Goal: Use online tool/utility: Utilize a website feature to perform a specific function

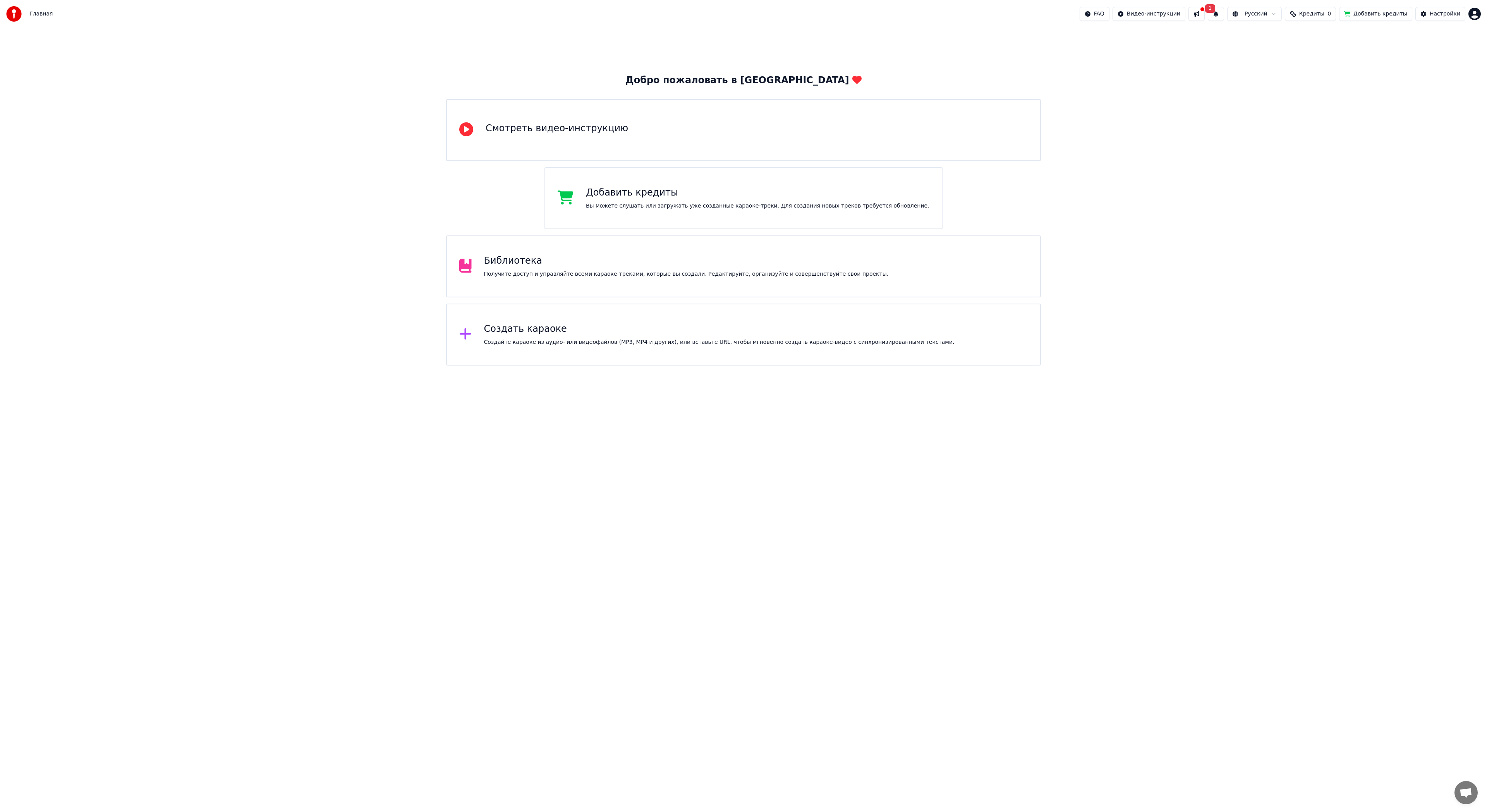
click at [1204, 15] on button at bounding box center [1196, 13] width 16 height 14
click at [1224, 16] on button "1" at bounding box center [1216, 13] width 16 height 14
click at [608, 279] on div "Библиотека Получите доступ и управляйте всеми караоке-треками, которые вы созда…" at bounding box center [743, 265] width 595 height 62
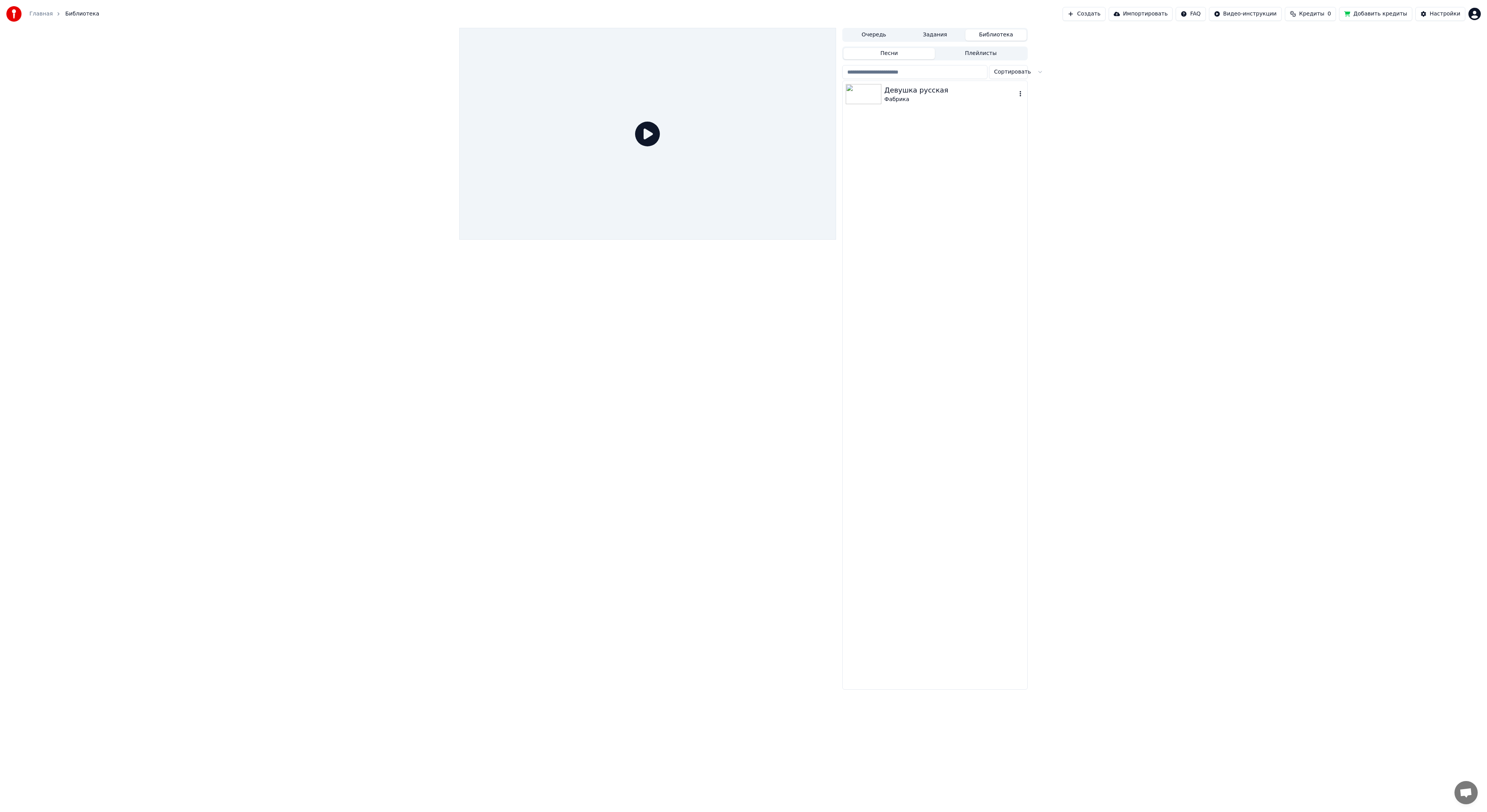
click at [909, 98] on div "Фабрика" at bounding box center [950, 100] width 132 height 8
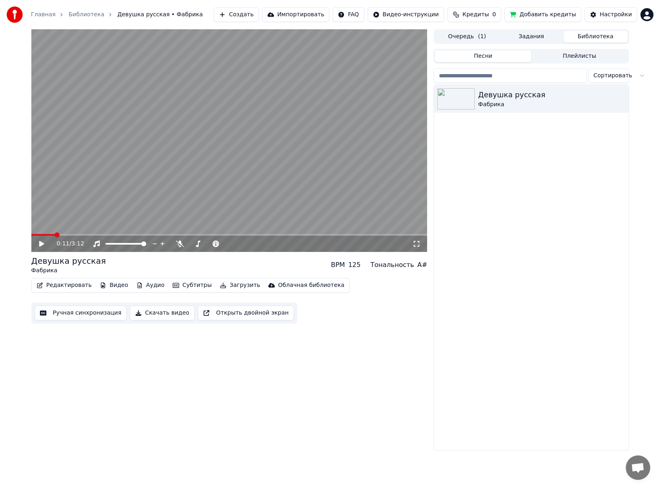
click at [71, 284] on button "Редактировать" at bounding box center [64, 285] width 62 height 11
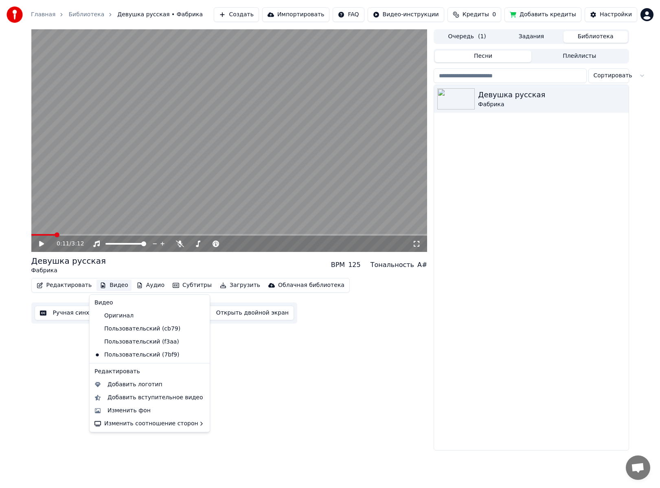
click at [111, 283] on button "Видео" at bounding box center [113, 285] width 35 height 11
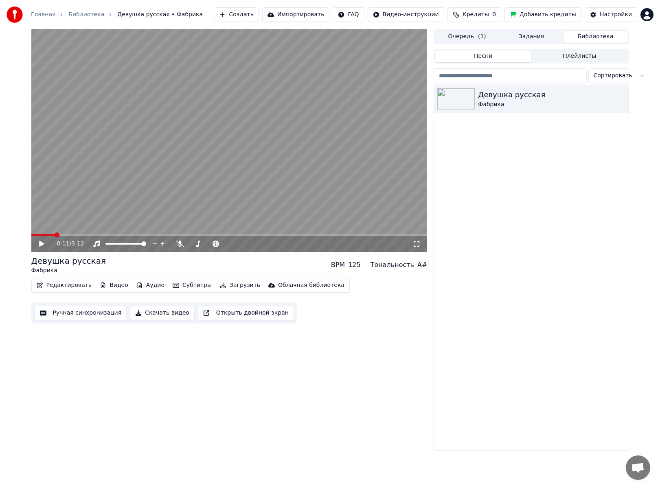
click at [112, 284] on button "Видео" at bounding box center [113, 285] width 35 height 11
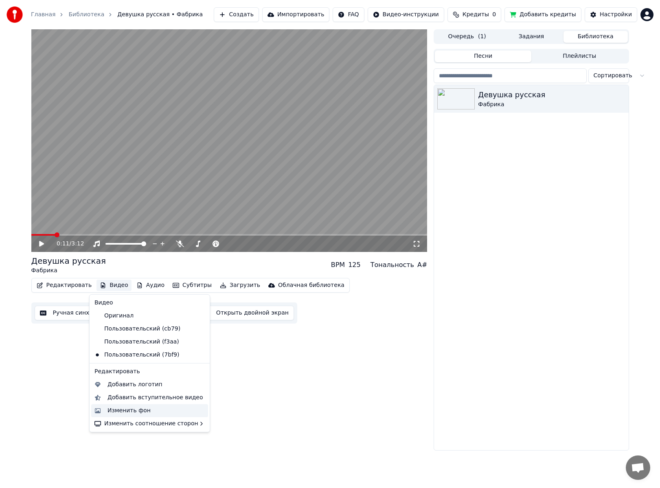
click at [135, 409] on div "Изменить фон" at bounding box center [128, 411] width 43 height 8
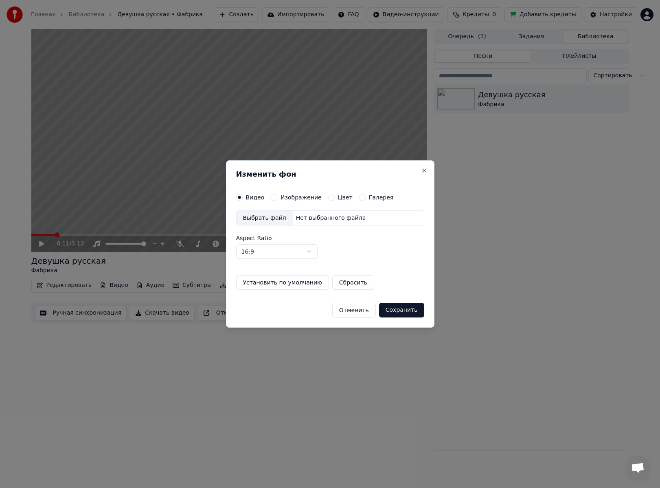
click at [243, 219] on div "Выбрать файл" at bounding box center [264, 218] width 56 height 15
click at [408, 309] on button "Сохранить" at bounding box center [401, 310] width 45 height 15
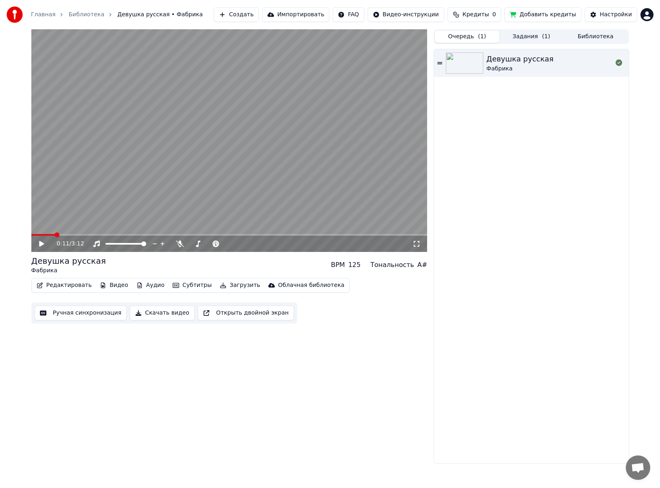
click at [478, 37] on span "( 1 )" at bounding box center [482, 37] width 8 height 8
click at [539, 37] on button "Задания ( 1 )" at bounding box center [531, 37] width 64 height 12
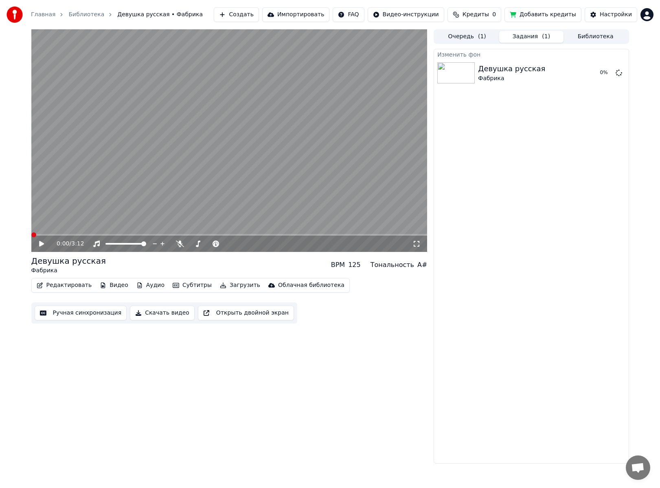
click at [31, 236] on span at bounding box center [31, 235] width 0 height 2
click at [39, 242] on div "0:00 / 3:12" at bounding box center [230, 244] width 390 height 8
click at [43, 241] on icon at bounding box center [47, 244] width 19 height 7
click at [43, 245] on icon at bounding box center [41, 243] width 4 height 5
click at [475, 73] on div at bounding box center [457, 72] width 41 height 21
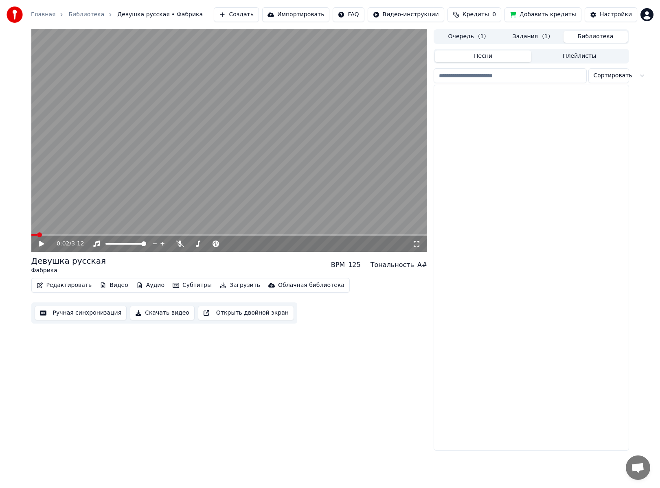
click at [588, 37] on button "Библиотека" at bounding box center [595, 37] width 64 height 12
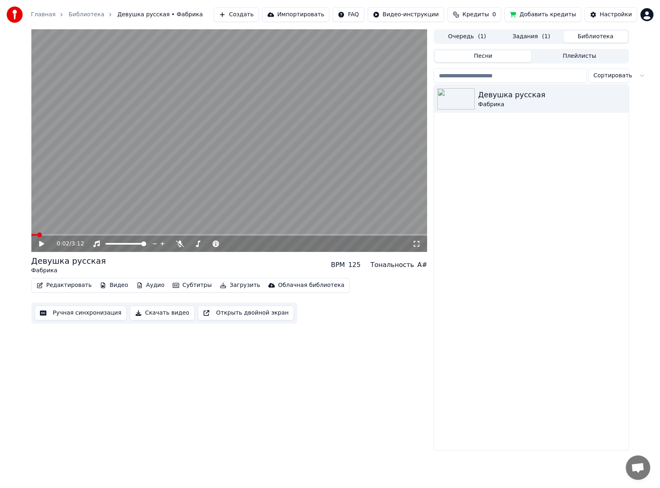
click at [519, 39] on button "Задания ( 1 )" at bounding box center [531, 37] width 64 height 12
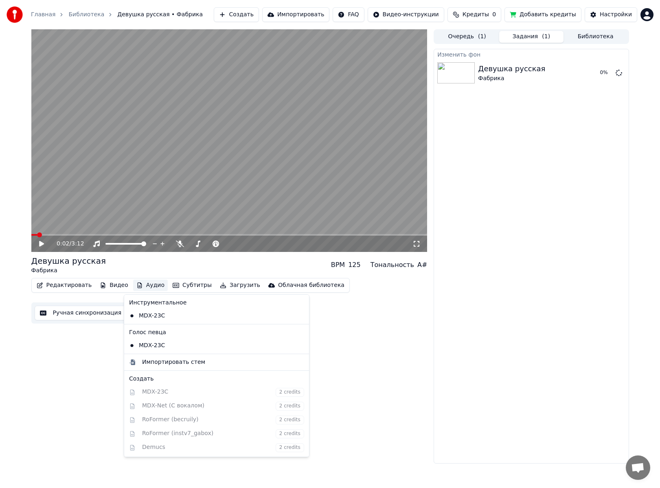
click at [147, 285] on button "Аудио" at bounding box center [150, 285] width 35 height 11
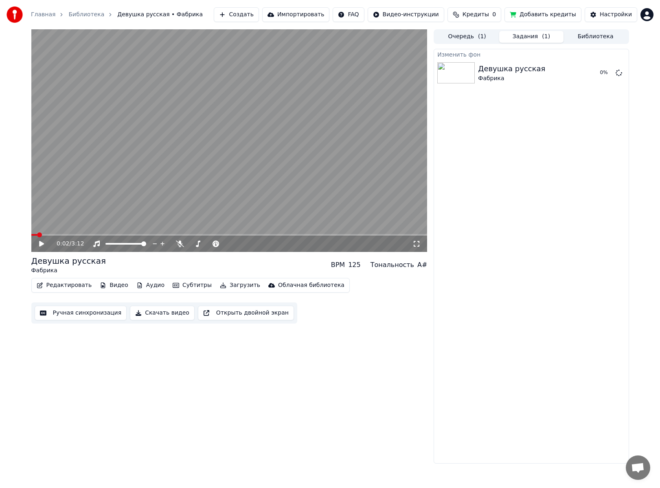
click at [385, 400] on div "0:02 / 3:12 Девушка русская Фабрика BPM 125 Тональность A# Редактировать Видео …" at bounding box center [229, 246] width 396 height 434
click at [526, 77] on div "Фабрика" at bounding box center [511, 78] width 67 height 8
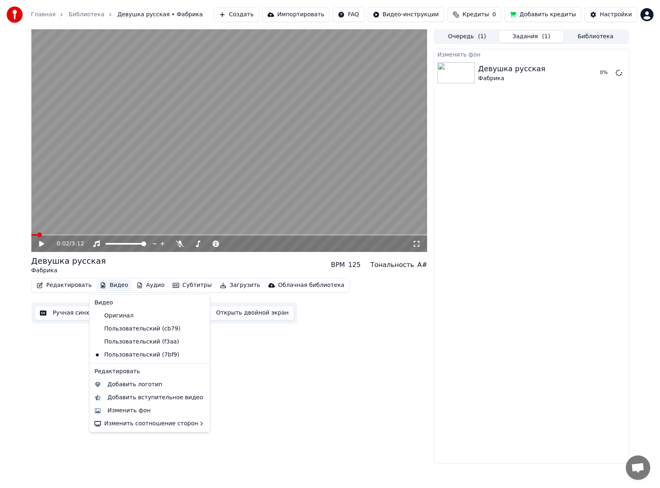
click at [105, 287] on button "Видео" at bounding box center [113, 285] width 35 height 11
click at [130, 345] on div "Пользовательский (f3aa)" at bounding box center [143, 341] width 105 height 13
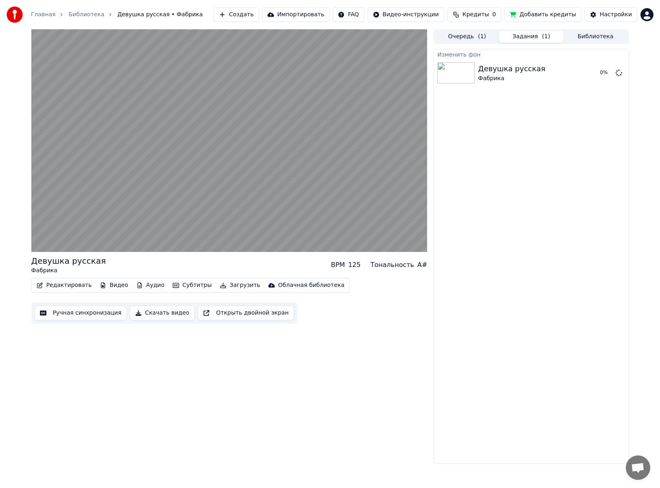
click at [112, 285] on button "Видео" at bounding box center [113, 285] width 35 height 11
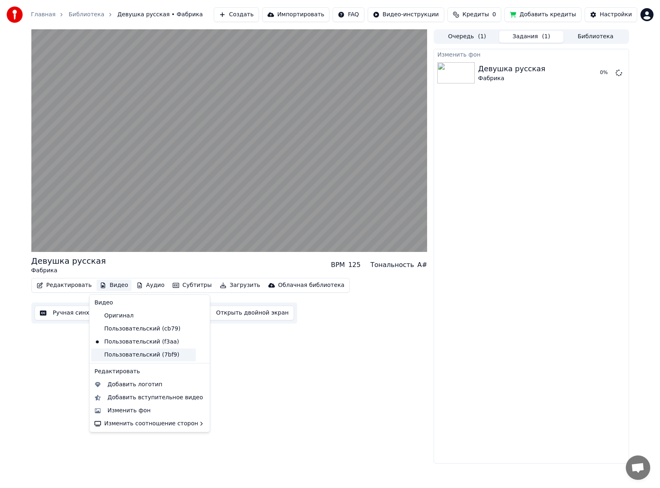
click at [128, 357] on div "Пользовательский (7bf9)" at bounding box center [143, 354] width 105 height 13
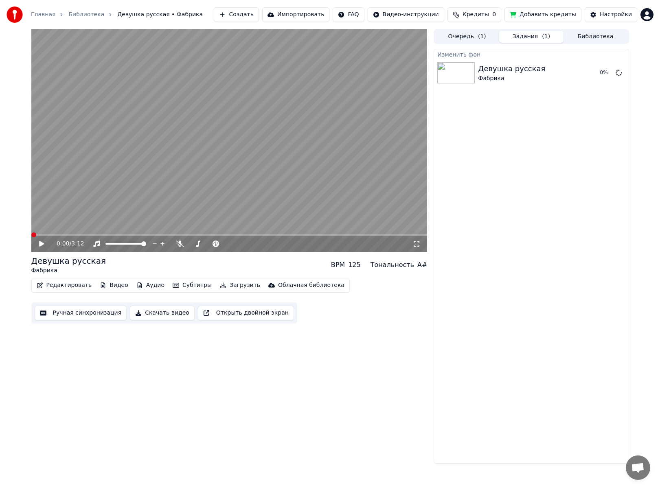
click at [106, 282] on button "Видео" at bounding box center [113, 285] width 35 height 11
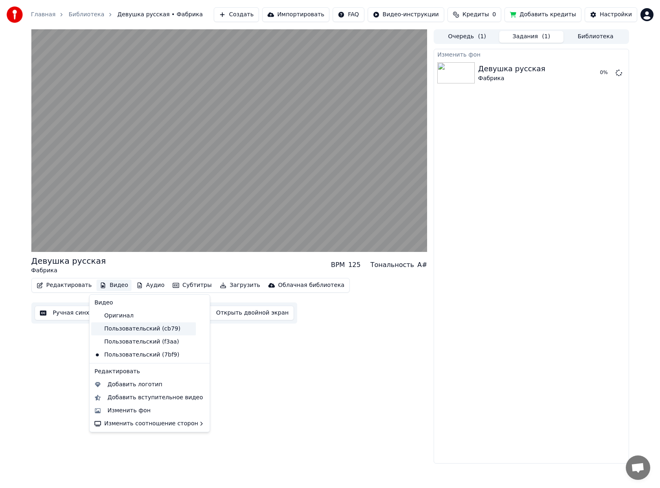
click at [118, 324] on div "Пользовательский (cb79)" at bounding box center [143, 328] width 105 height 13
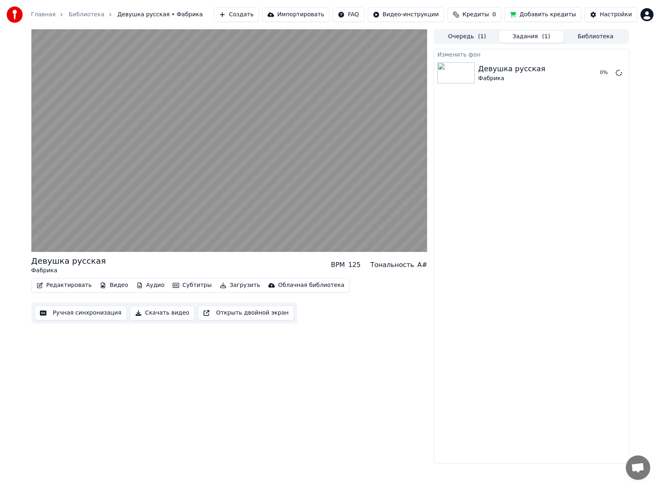
click at [107, 287] on button "Видео" at bounding box center [113, 285] width 35 height 11
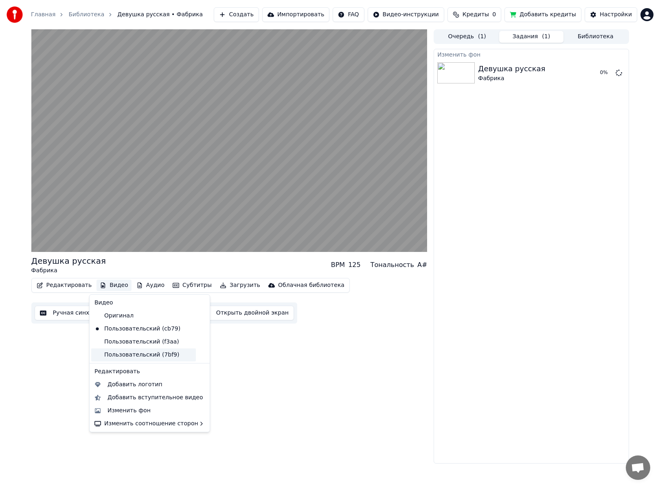
click at [132, 355] on div "Пользовательский (7bf9)" at bounding box center [143, 354] width 105 height 13
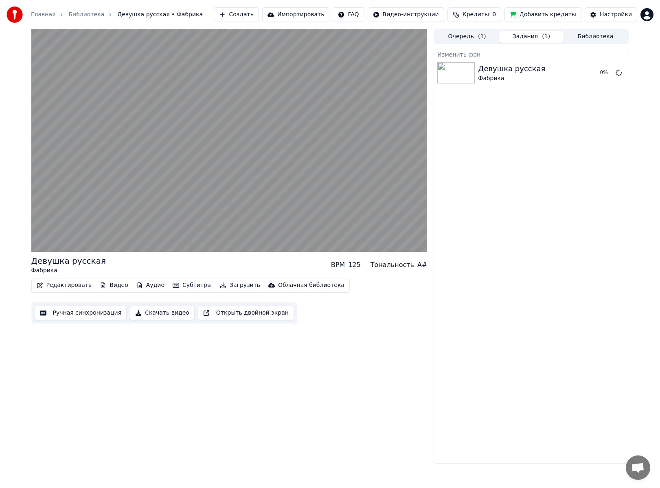
click at [108, 285] on button "Видео" at bounding box center [113, 285] width 35 height 11
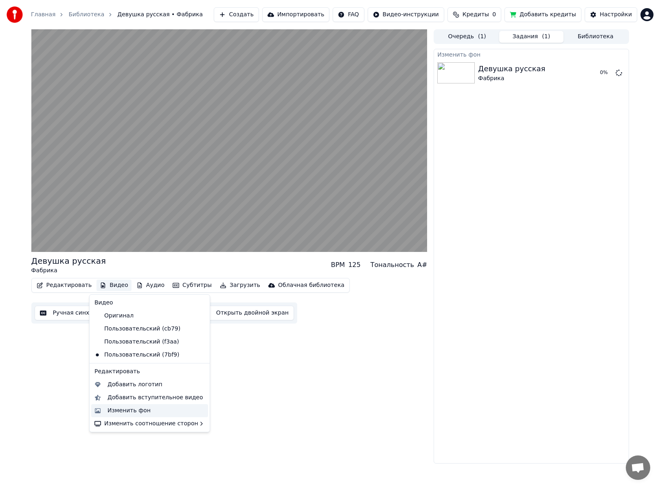
click at [140, 412] on div "Изменить фон" at bounding box center [128, 411] width 43 height 8
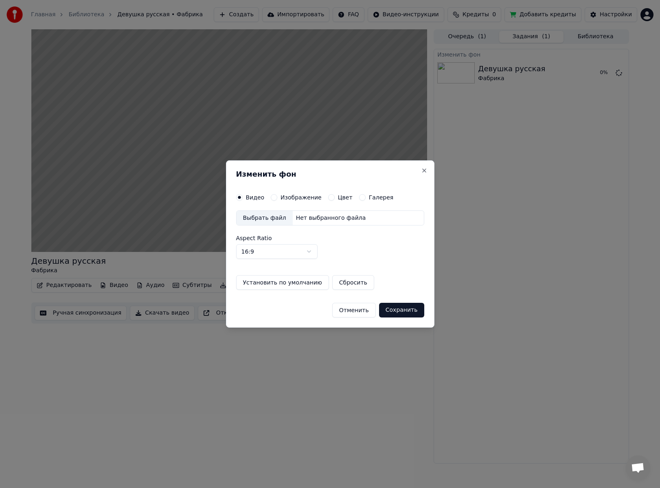
click at [280, 199] on label "Изображение" at bounding box center [300, 198] width 41 height 6
click at [277, 199] on button "Изображение" at bounding box center [274, 197] width 7 height 7
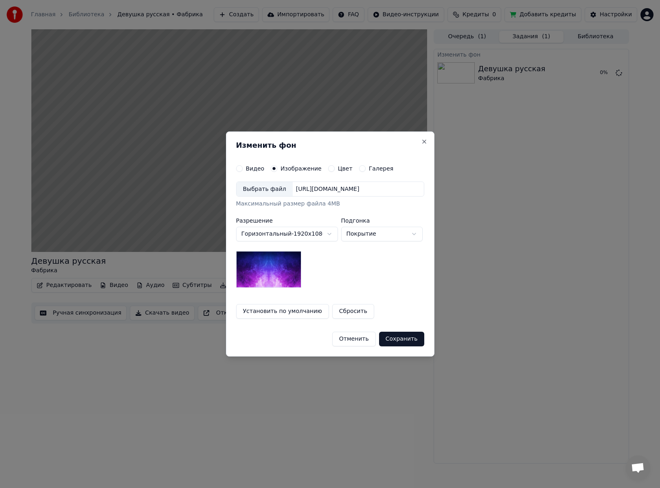
click at [259, 187] on div "Выбрать файл" at bounding box center [264, 189] width 56 height 15
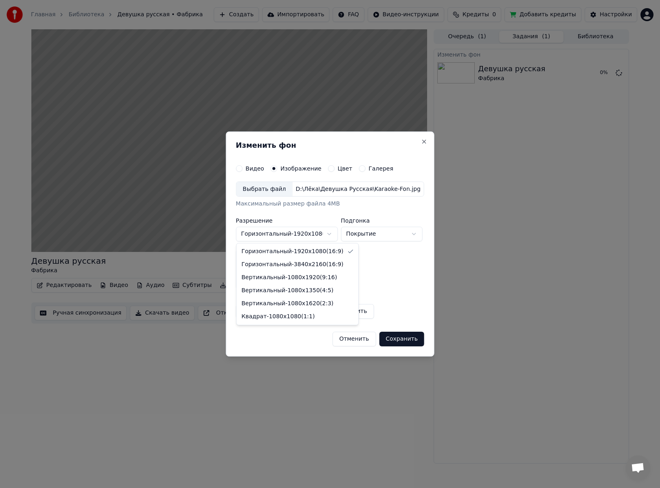
click at [313, 232] on body "**********" at bounding box center [330, 244] width 660 height 488
click at [314, 231] on body "**********" at bounding box center [330, 244] width 660 height 488
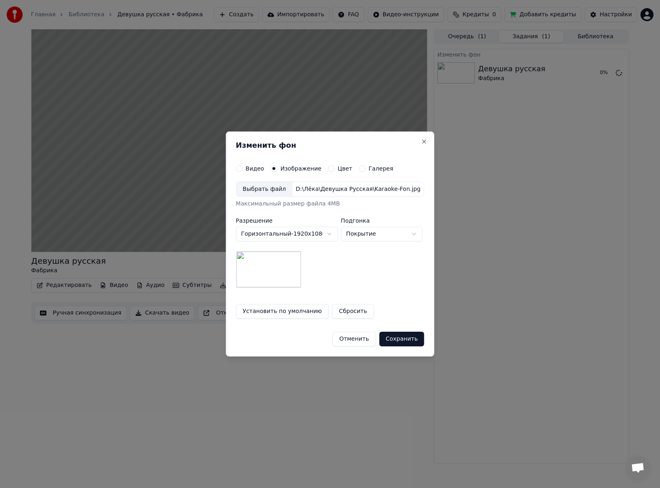
click at [355, 230] on body "**********" at bounding box center [330, 244] width 660 height 488
click at [361, 235] on body "**********" at bounding box center [330, 244] width 660 height 488
click at [407, 339] on button "Сохранить" at bounding box center [401, 339] width 45 height 15
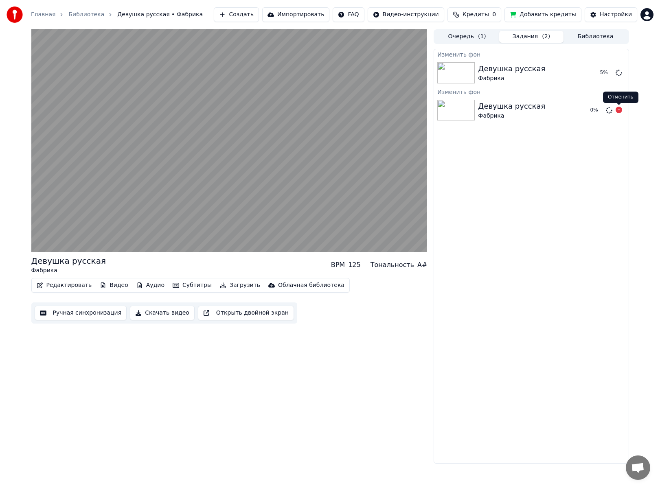
click at [622, 108] on icon at bounding box center [618, 110] width 7 height 7
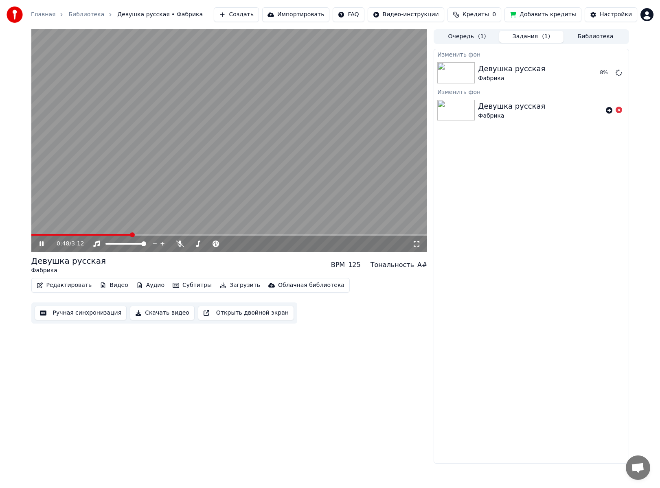
click at [42, 244] on icon at bounding box center [41, 243] width 4 height 5
click at [581, 72] on button "Воспроизвести" at bounding box center [582, 73] width 59 height 15
click at [42, 245] on icon at bounding box center [41, 243] width 4 height 5
click at [113, 286] on button "Видео" at bounding box center [113, 285] width 35 height 11
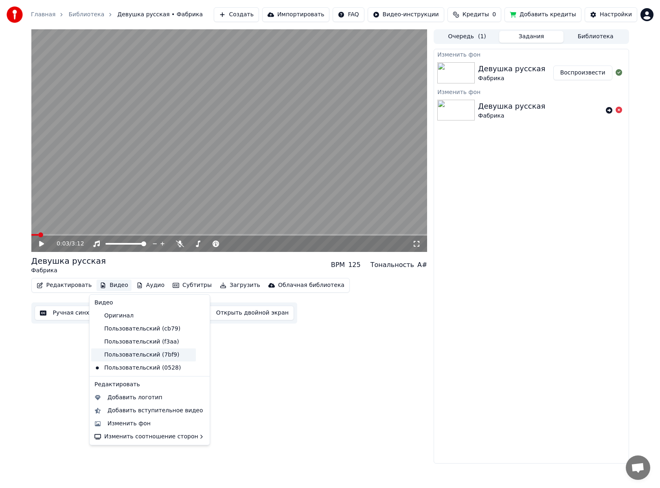
click at [146, 352] on div "Пользовательский (7bf9)" at bounding box center [143, 354] width 105 height 13
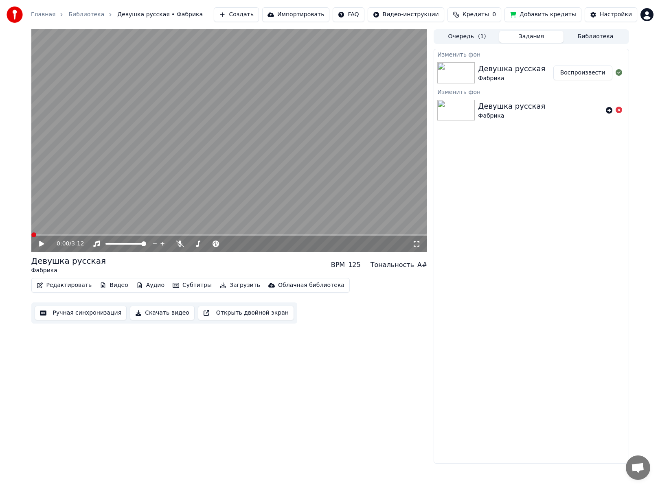
click at [108, 285] on button "Видео" at bounding box center [113, 285] width 35 height 11
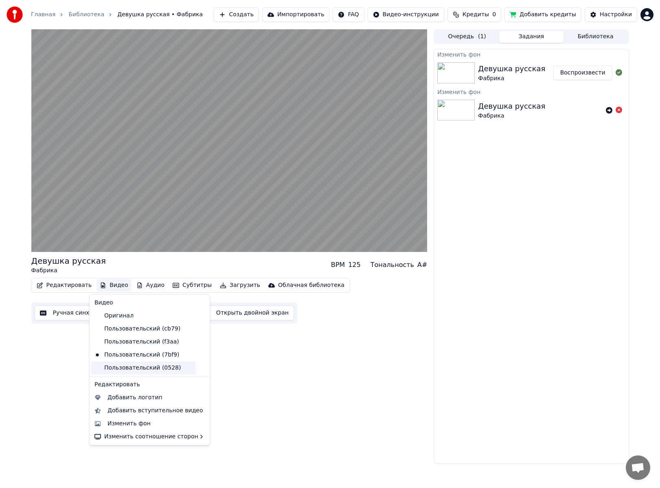
click at [138, 366] on div "Пользовательский (0528)" at bounding box center [143, 367] width 105 height 13
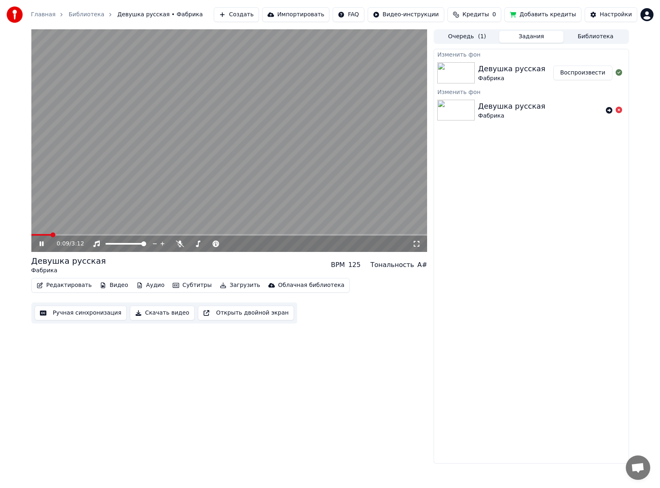
click at [43, 244] on icon at bounding box center [41, 243] width 4 height 5
click at [39, 234] on span at bounding box center [41, 235] width 20 height 2
click at [31, 234] on span at bounding box center [33, 234] width 5 height 5
click at [41, 245] on icon at bounding box center [41, 244] width 5 height 6
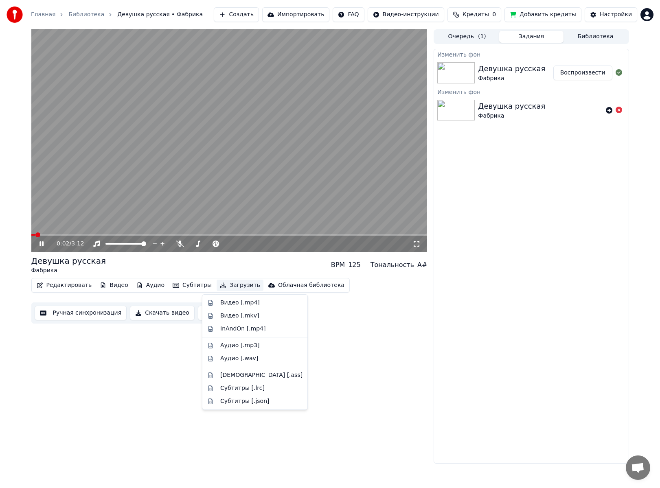
click at [218, 285] on button "Загрузить" at bounding box center [240, 285] width 47 height 11
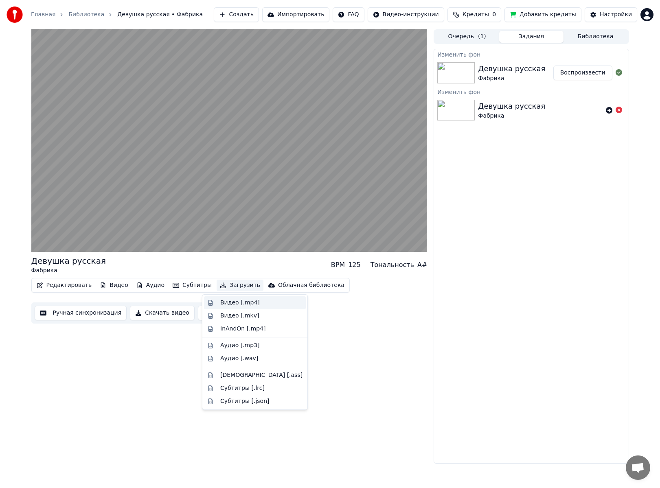
click at [228, 302] on div "Видео [.mp4]" at bounding box center [239, 303] width 39 height 8
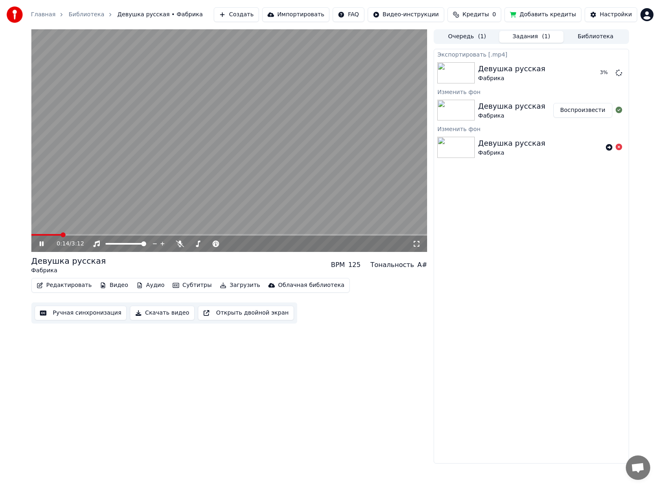
click at [44, 244] on icon at bounding box center [47, 244] width 19 height 7
click at [618, 146] on icon at bounding box center [618, 147] width 7 height 7
click at [591, 74] on button "Показать" at bounding box center [591, 73] width 42 height 15
click at [160, 421] on div "0:14 / 3:12 Девушка русская Фабрика BPM 125 Тональность A# Редактировать Видео …" at bounding box center [229, 246] width 396 height 434
click at [598, 34] on button "Библиотека" at bounding box center [595, 37] width 64 height 12
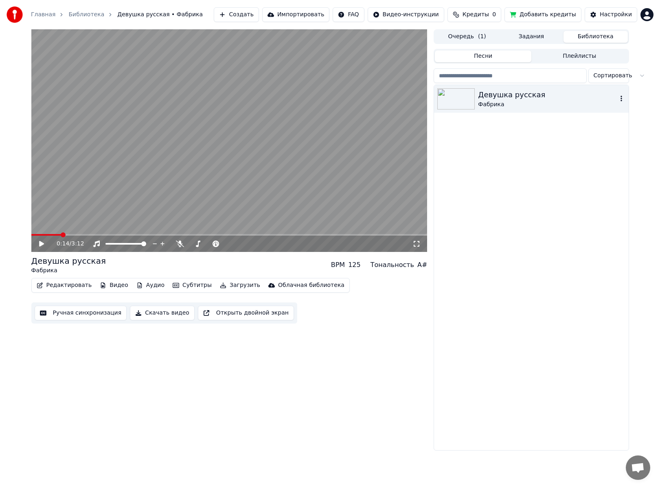
click at [525, 97] on div "Девушка русская" at bounding box center [547, 94] width 139 height 11
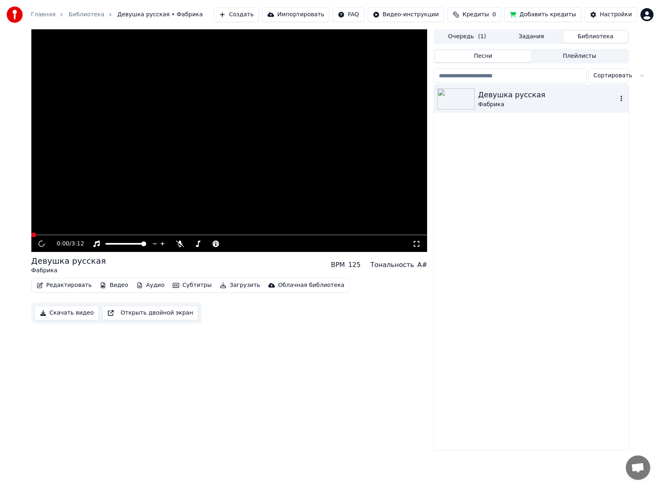
click at [525, 97] on div "Девушка русская" at bounding box center [547, 94] width 139 height 11
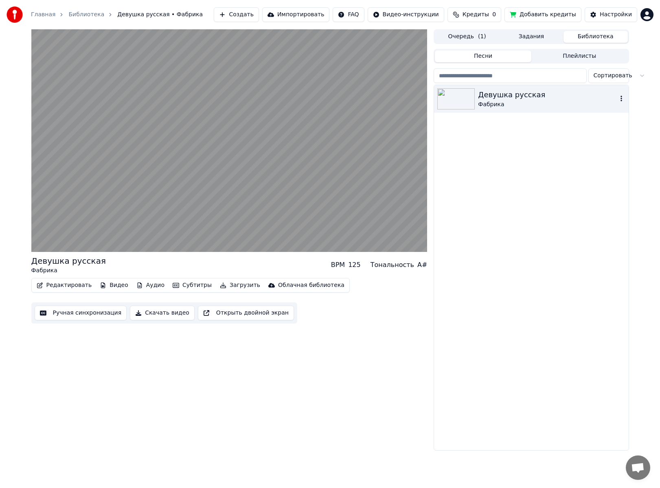
click at [503, 103] on div "Фабрика" at bounding box center [547, 105] width 139 height 8
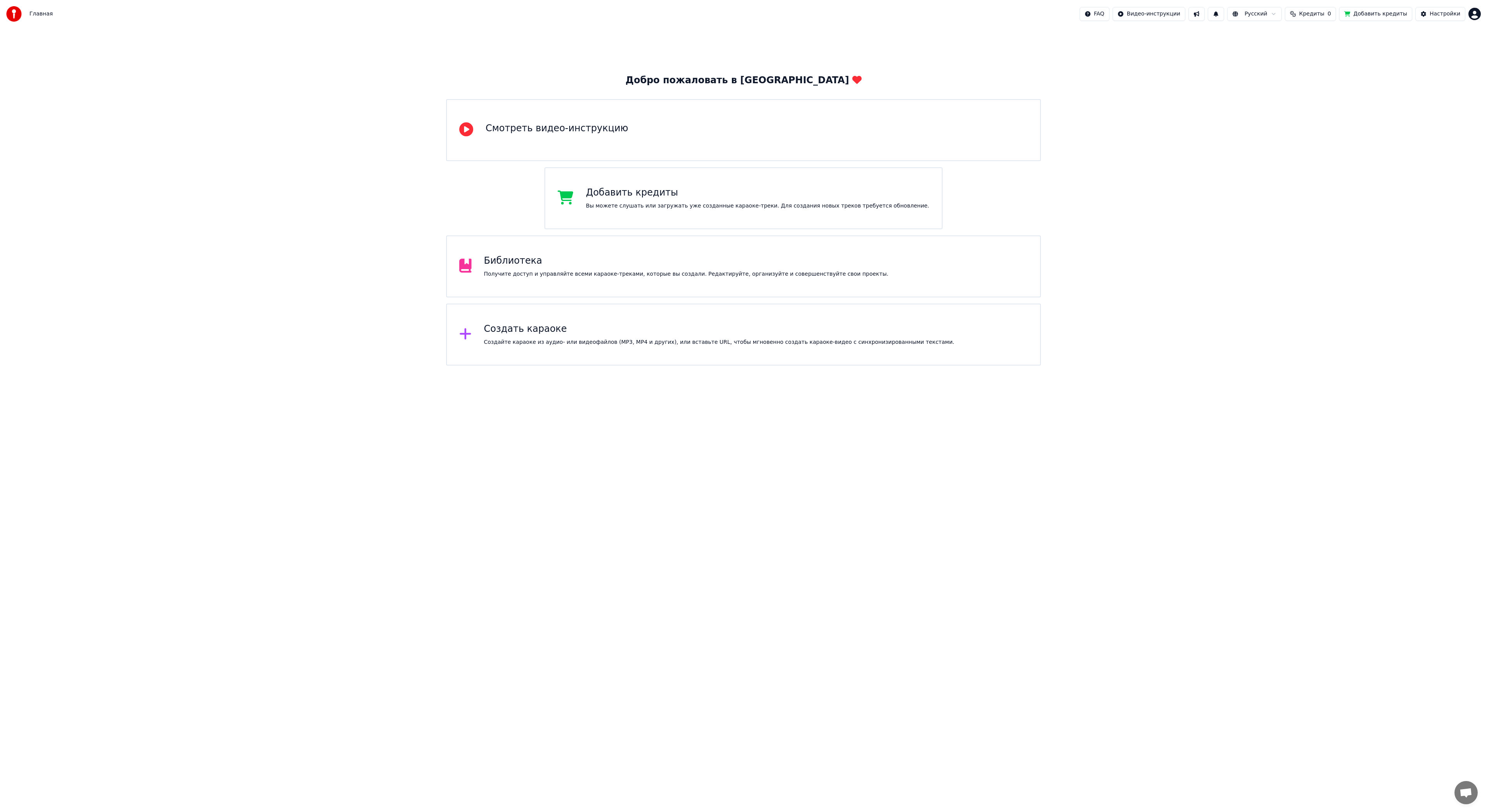
click at [589, 276] on div "Получите доступ и управляйте всеми караоке-треками, которые вы создали. Редакти…" at bounding box center [686, 274] width 404 height 8
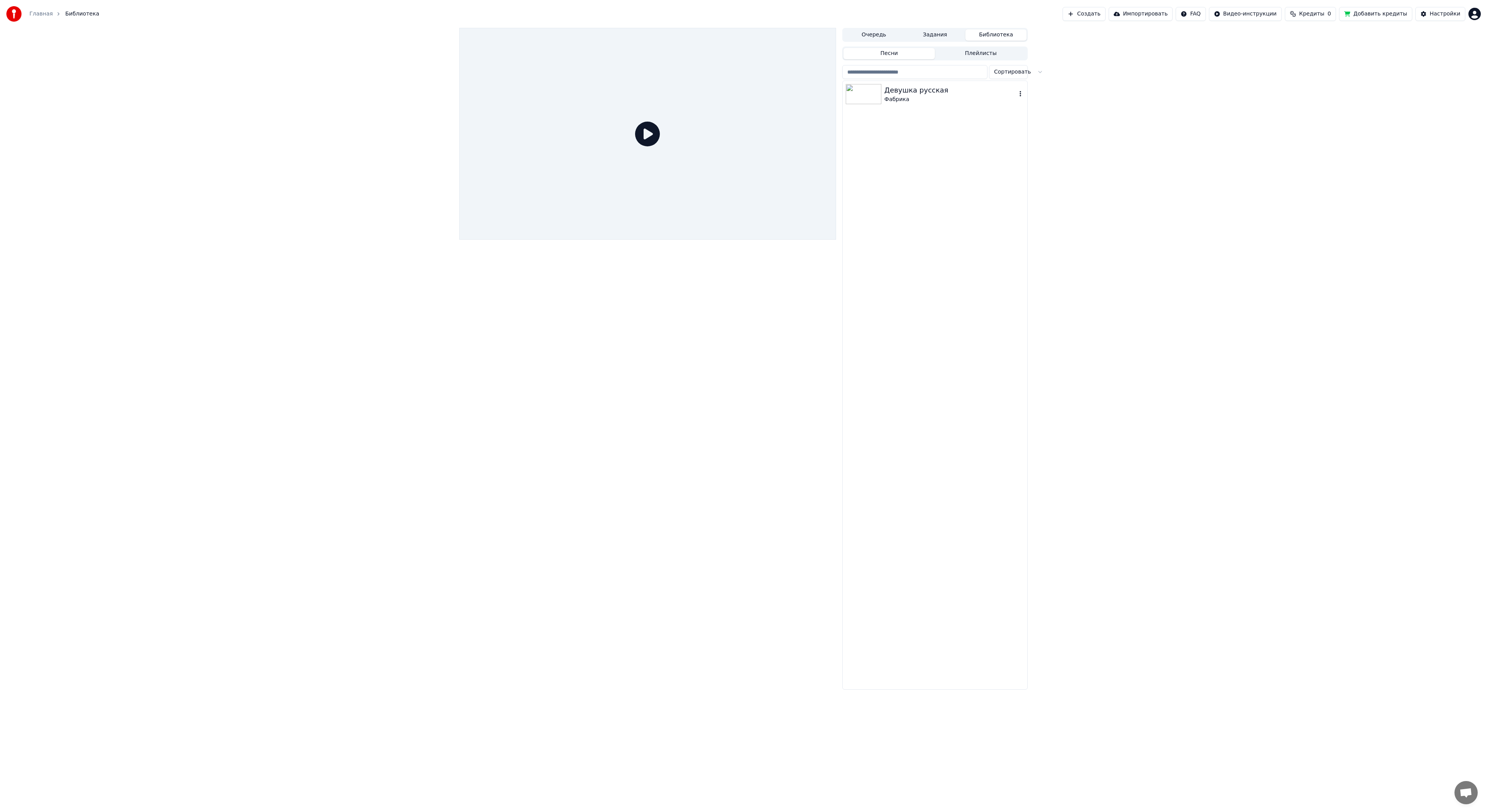
click at [904, 101] on div "Фабрика" at bounding box center [950, 100] width 132 height 8
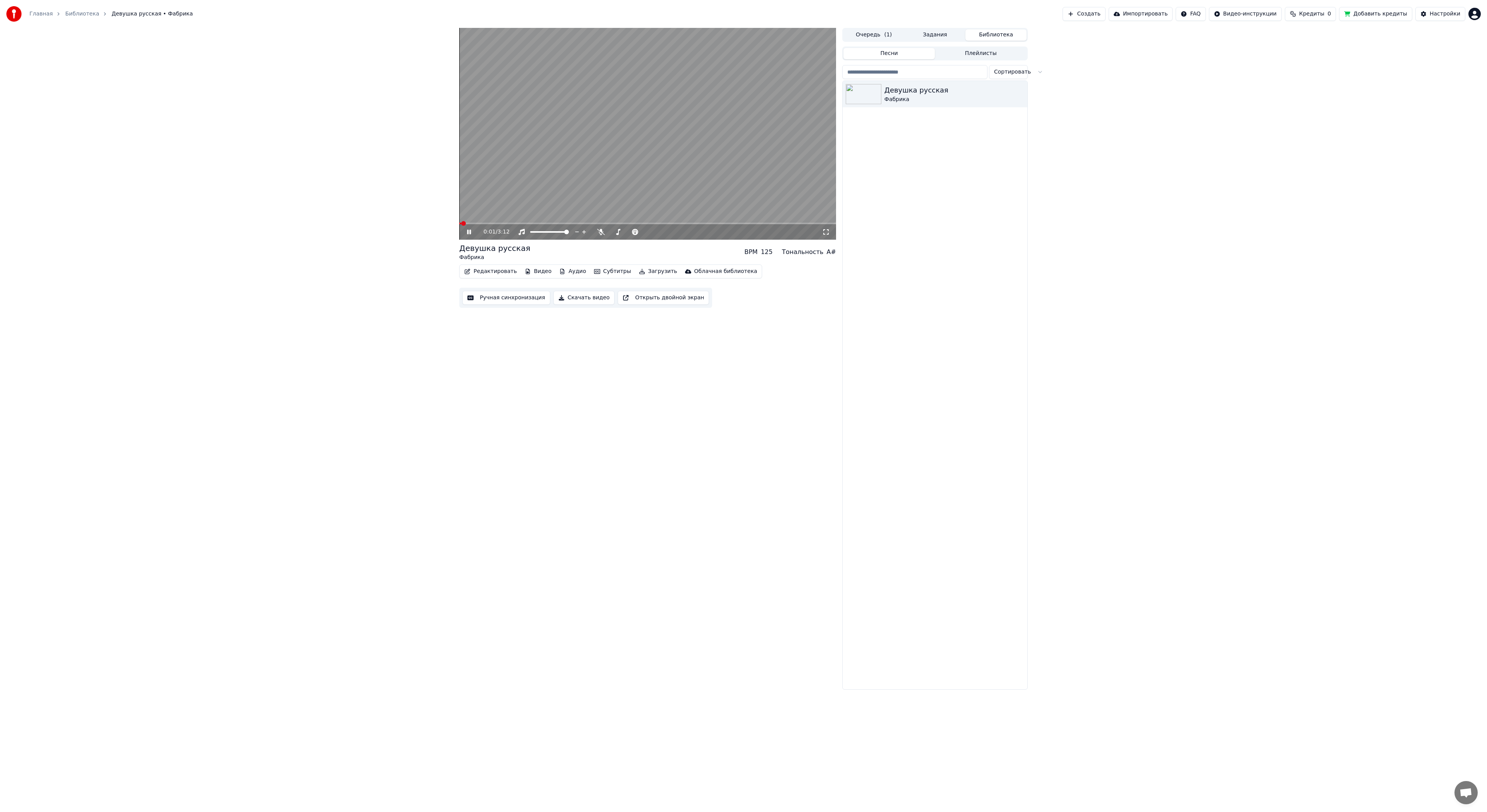
click at [533, 273] on button "Видео" at bounding box center [538, 271] width 33 height 10
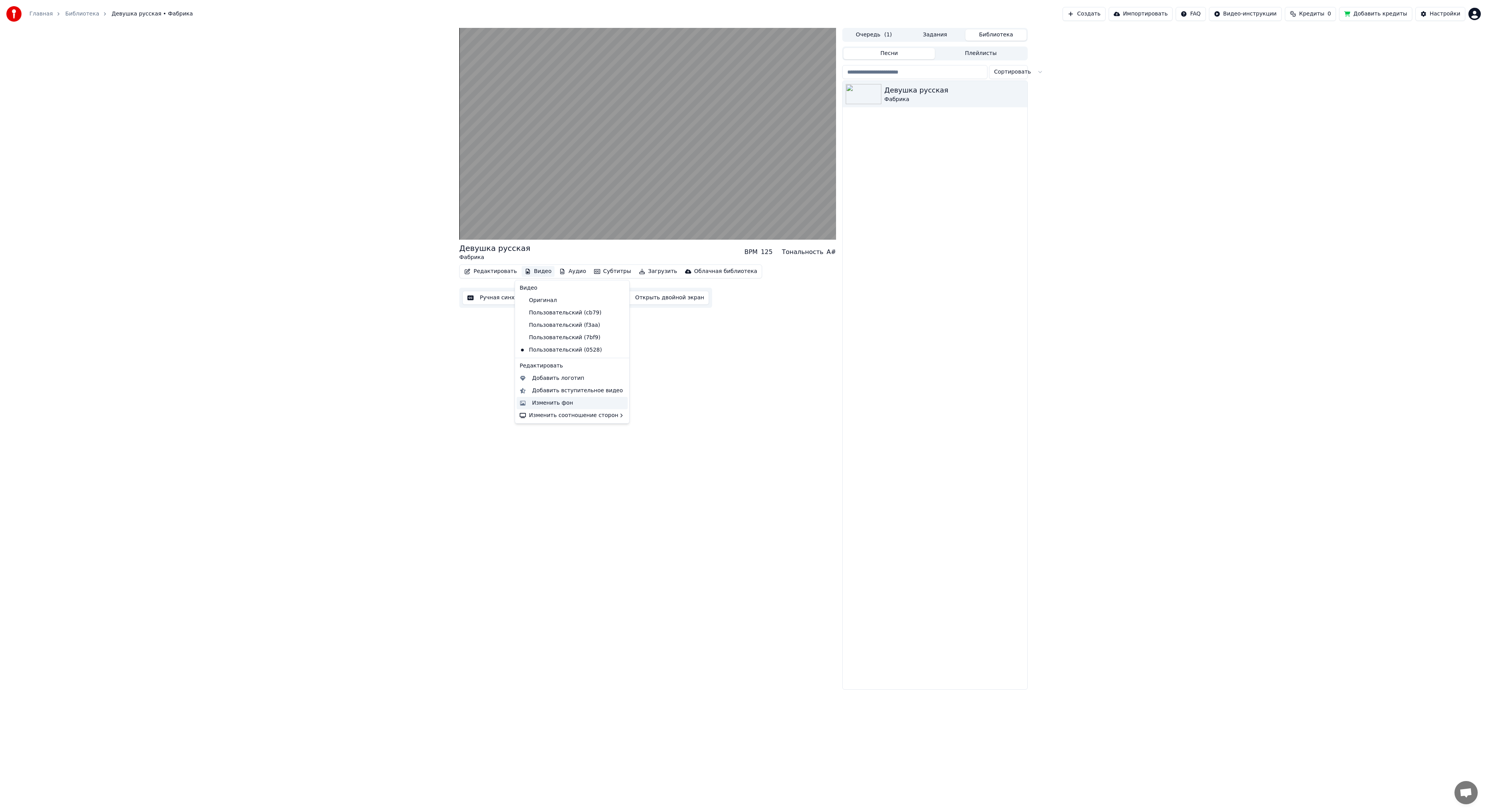
click at [561, 402] on div "Изменить фон" at bounding box center [552, 403] width 41 height 8
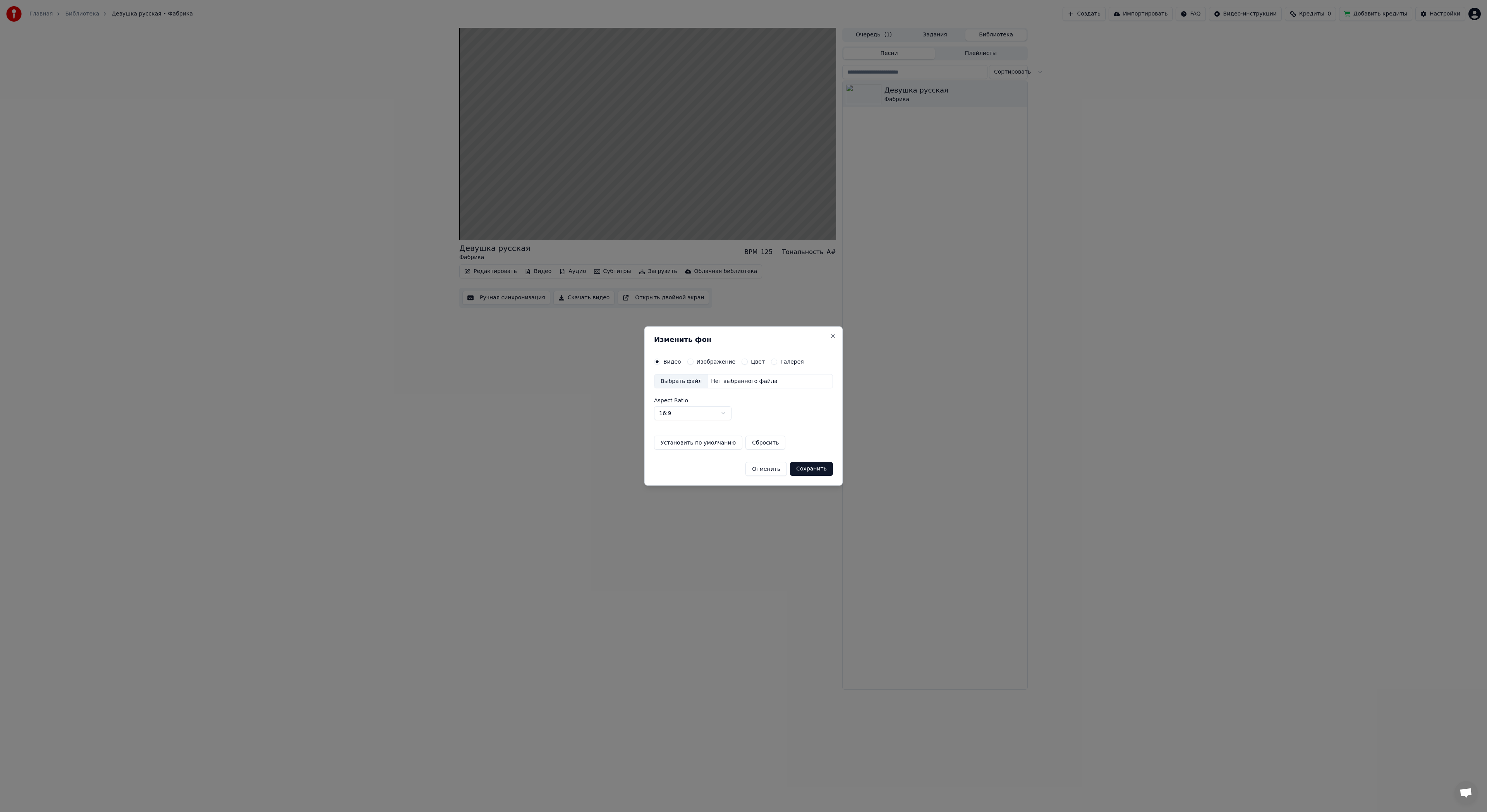
click at [712, 362] on label "Изображение" at bounding box center [715, 361] width 39 height 6
click at [694, 362] on button "Изображение" at bounding box center [690, 361] width 7 height 7
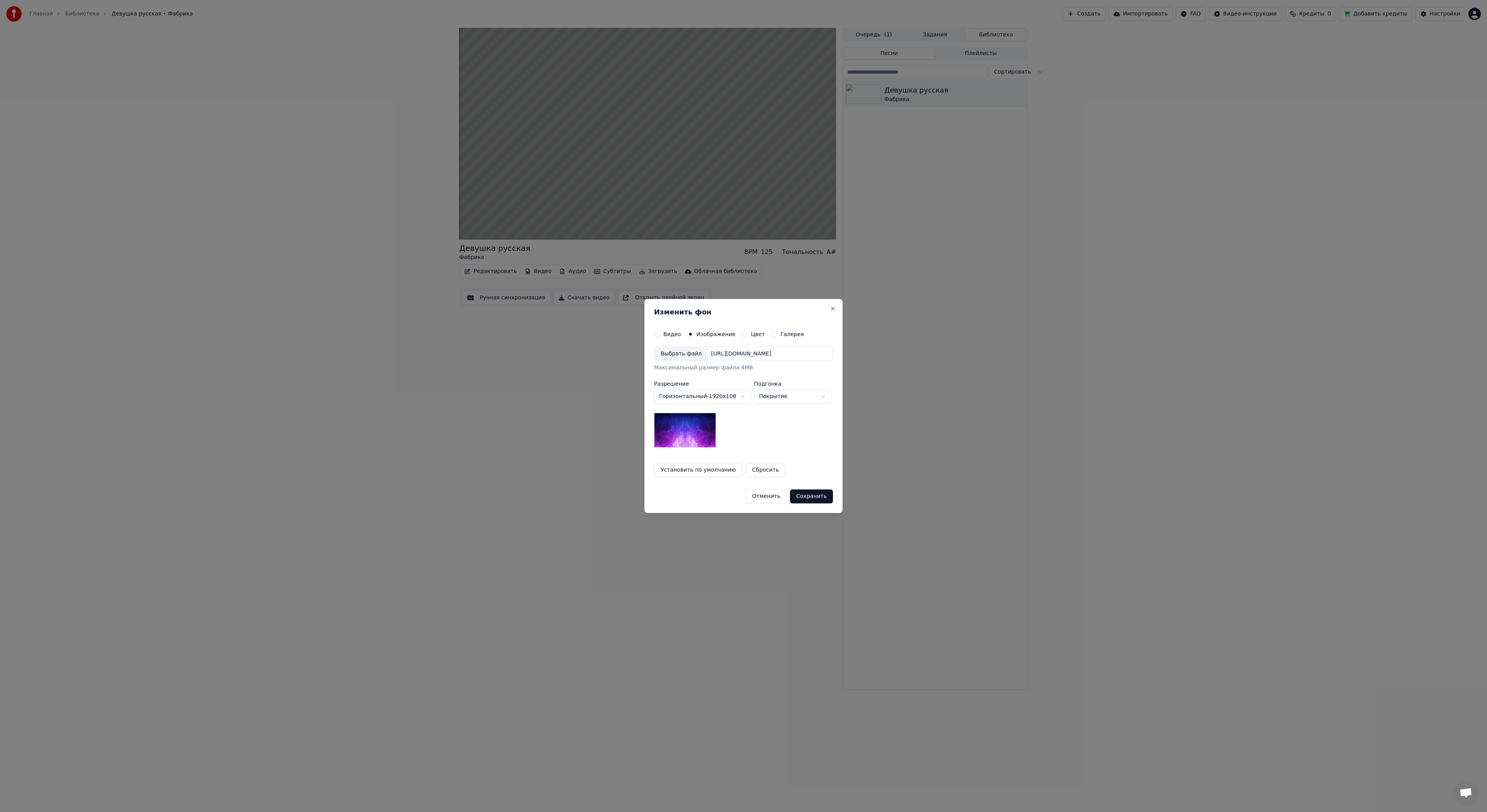
click at [685, 349] on div "Выбрать файл" at bounding box center [681, 354] width 53 height 14
click at [817, 495] on button "Сохранить" at bounding box center [812, 495] width 43 height 14
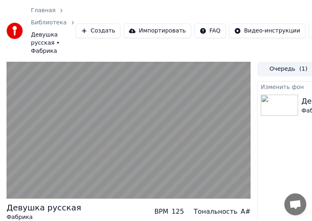
click at [312, 221] on html "Главная Библиотека Девушка русская • Фабрика Создать Импортировать FAQ Видео-ин…" at bounding box center [156, 110] width 312 height 221
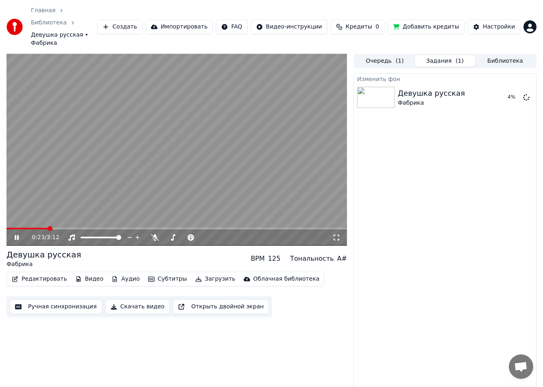
click at [16, 235] on icon at bounding box center [17, 237] width 4 height 5
click at [90, 273] on button "Видео" at bounding box center [89, 278] width 35 height 11
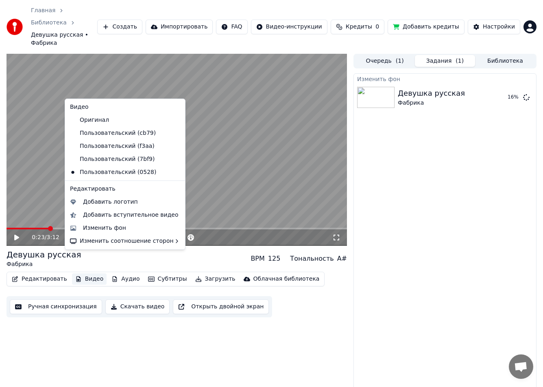
click at [90, 273] on button "Видео" at bounding box center [89, 278] width 35 height 11
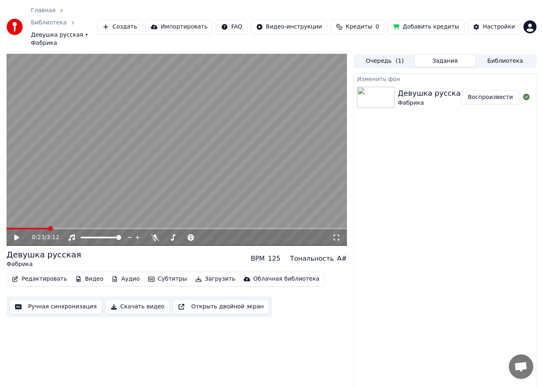
click at [425, 99] on div "Фабрика" at bounding box center [431, 103] width 67 height 8
click at [494, 90] on button "Воспроизвести" at bounding box center [490, 97] width 59 height 15
click at [16, 235] on icon at bounding box center [17, 237] width 4 height 5
click at [49, 273] on button "Редактировать" at bounding box center [40, 278] width 62 height 11
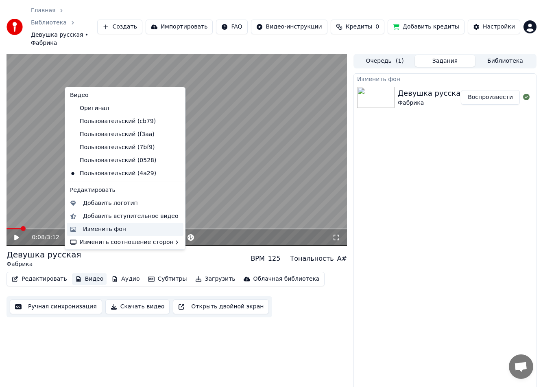
click at [101, 227] on div "Изменить фон" at bounding box center [104, 229] width 43 height 8
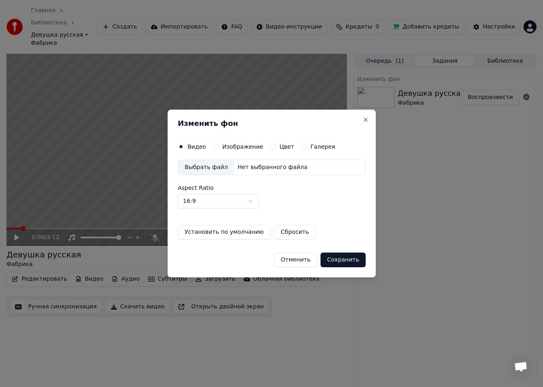
click at [239, 145] on label "Изображение" at bounding box center [242, 147] width 41 height 6
click at [219, 145] on button "Изображение" at bounding box center [215, 146] width 7 height 7
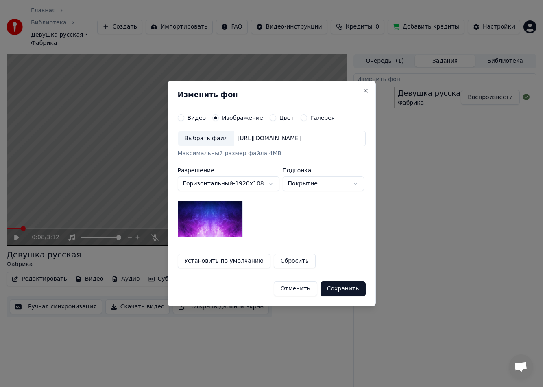
click at [201, 134] on div "Выбрать файл" at bounding box center [206, 138] width 56 height 15
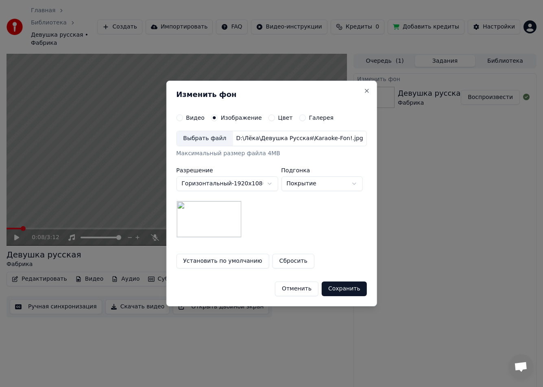
click at [360, 283] on button "Сохранить" at bounding box center [344, 288] width 45 height 15
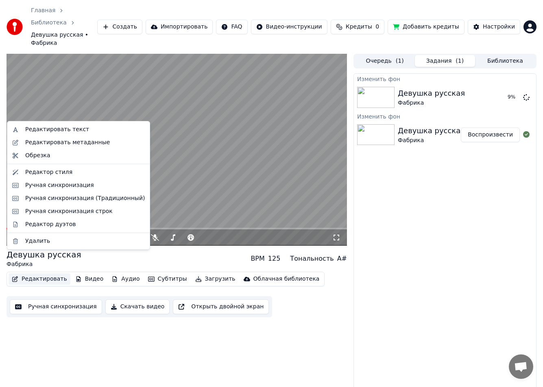
click at [35, 273] on button "Редактировать" at bounding box center [40, 278] width 62 height 11
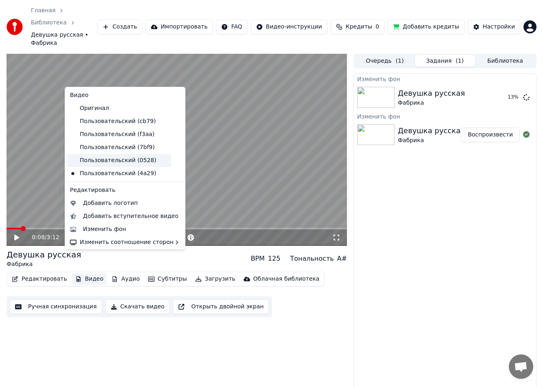
click at [132, 162] on div "Пользовательский (0528)" at bounding box center [119, 160] width 105 height 13
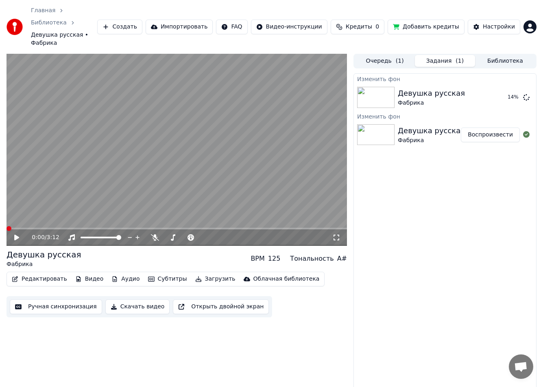
click at [87, 273] on button "Видео" at bounding box center [89, 278] width 35 height 11
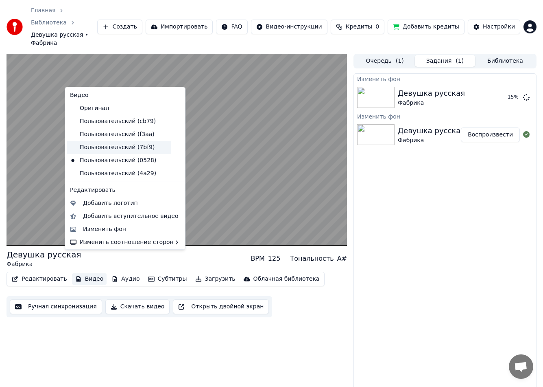
click at [102, 147] on div "Пользовательский (7bf9)" at bounding box center [119, 147] width 105 height 13
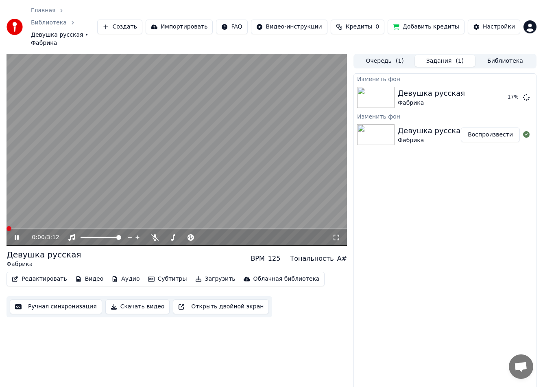
click at [88, 273] on button "Видео" at bounding box center [89, 278] width 35 height 11
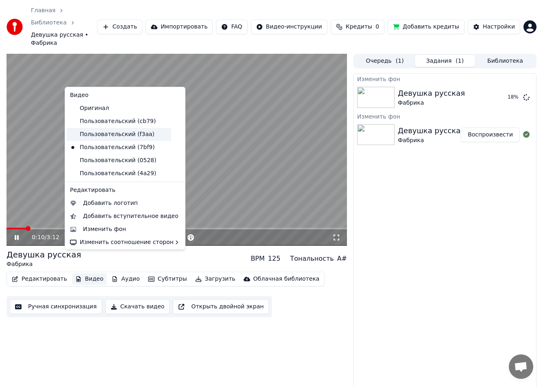
click at [124, 136] on div "Пользовательский (f3aa)" at bounding box center [119, 134] width 105 height 13
click at [91, 273] on button "Видео" at bounding box center [89, 278] width 35 height 11
click at [104, 123] on div "Пользовательский (cb79)" at bounding box center [119, 121] width 105 height 13
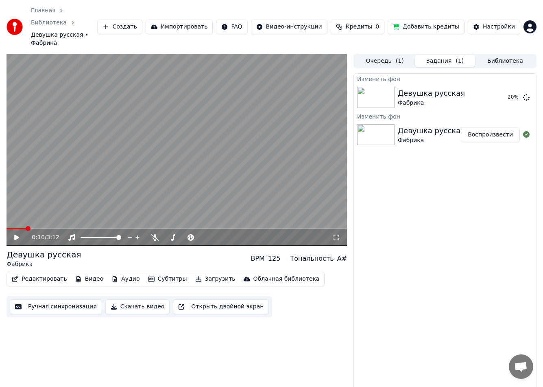
click at [89, 273] on button "Видео" at bounding box center [89, 278] width 35 height 11
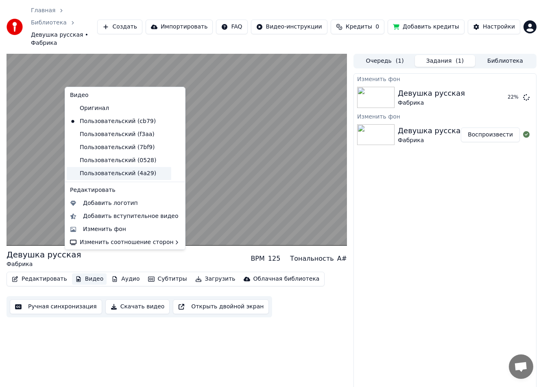
click at [112, 174] on div "Пользовательский (4a29)" at bounding box center [119, 173] width 105 height 13
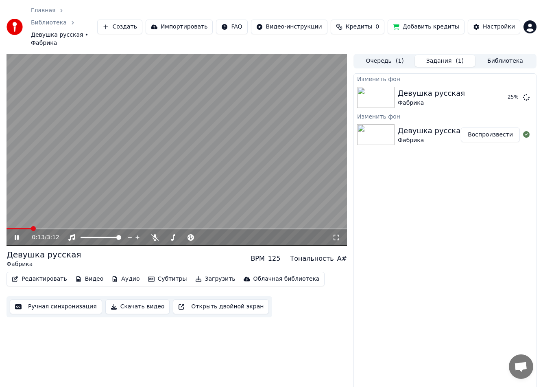
click at [14, 234] on icon at bounding box center [22, 237] width 19 height 7
click at [494, 90] on button "Воспроизвести" at bounding box center [490, 97] width 59 height 15
click at [17, 234] on icon at bounding box center [22, 237] width 19 height 7
click at [192, 273] on button "Загрузить" at bounding box center [215, 278] width 47 height 11
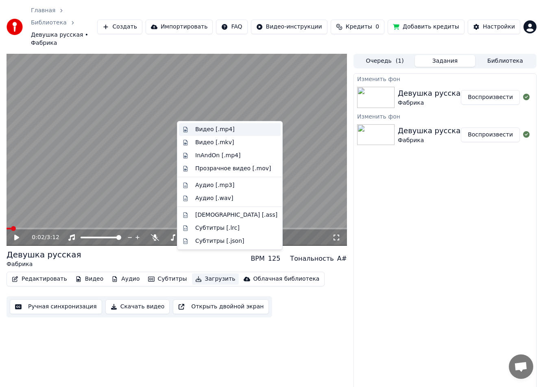
click at [224, 129] on div "Видео [.mp4]" at bounding box center [214, 129] width 39 height 8
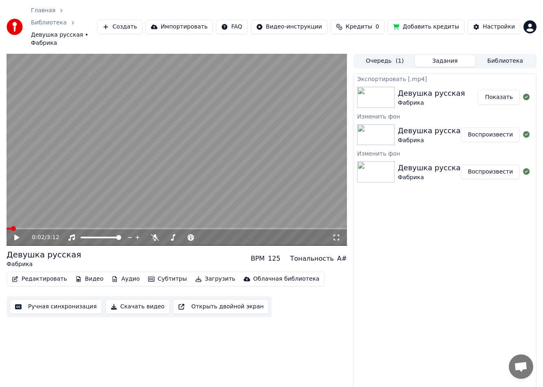
click at [426, 220] on div "Экспортировать [.mp4] Девушка русская Фабрика Показать Изменить фон Девушка рус…" at bounding box center [445, 237] width 183 height 329
click at [505, 90] on button "Показать" at bounding box center [499, 97] width 42 height 15
